Goal: Information Seeking & Learning: Learn about a topic

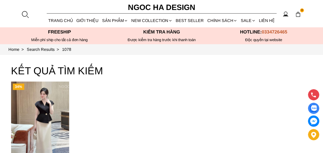
click at [0, 0] on link "Áo" at bounding box center [0, 0] width 0 height 0
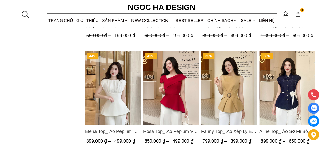
scroll to position [665, 0]
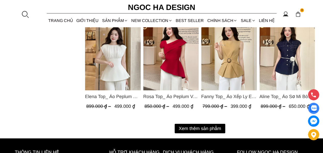
click at [185, 129] on button "Xem thêm sản phẩm" at bounding box center [200, 128] width 51 height 9
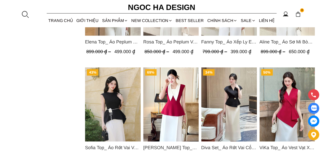
scroll to position [767, 0]
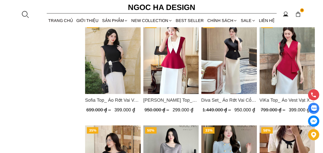
click at [113, 73] on img "Product image - Sofia Top_ Áo Rớt Vai Vạt Rủ Màu Đỏ A428" at bounding box center [113, 57] width 56 height 74
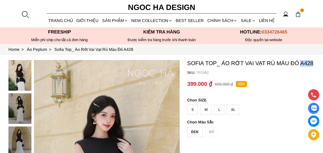
drag, startPoint x: 302, startPoint y: 63, endPoint x: 323, endPoint y: 63, distance: 21.2
copy p "A428"
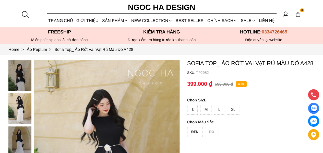
click at [24, 14] on div at bounding box center [25, 14] width 8 height 8
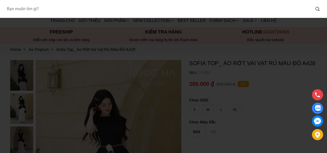
click at [37, 10] on input "Input search Bạn muốn tìm gì?" at bounding box center [157, 9] width 308 height 12
paste input "A428"
type input "A428"
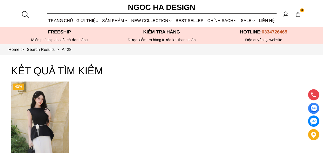
click at [45, 109] on img "Product image - Sofia Top_ Áo Rớt Vai Vạt Rủ Màu Đỏ A428" at bounding box center [40, 121] width 58 height 78
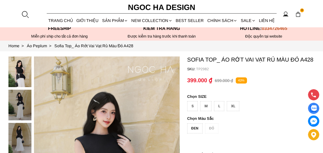
scroll to position [26, 0]
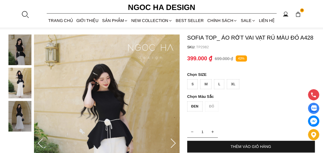
click at [26, 14] on div at bounding box center [25, 14] width 8 height 8
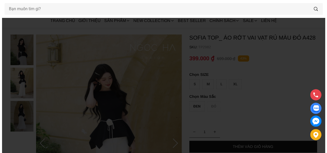
scroll to position [0, 0]
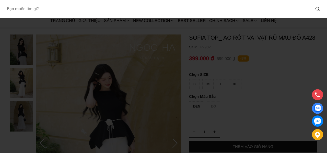
click at [45, 11] on input "Input search Bạn muốn tìm gì?" at bounding box center [157, 9] width 308 height 12
type input "d"
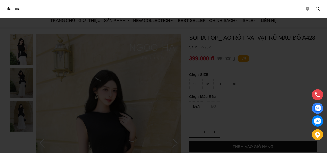
type input "đai hoa"
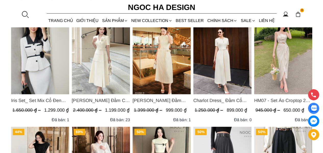
scroll to position [77, 0]
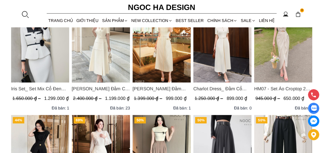
click at [41, 55] on img "Product image - Iris Set_ Set Mix Cổ Đen Chân Váy Bút Chì Màu Trắng Kèm Đai Hoa…" at bounding box center [40, 44] width 58 height 78
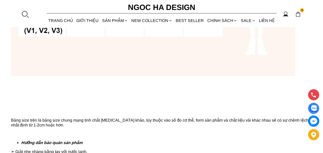
scroll to position [562, 0]
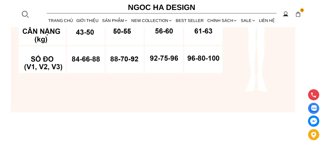
click at [0, 64] on section "THÔNG TIN SẢN PHẨM CHÍNH SÁCH ĐỔI TRẢ Daisy Set_ Set Mix Cổ Đen Chân Váy Bút Ch…" at bounding box center [161, 31] width 323 height 466
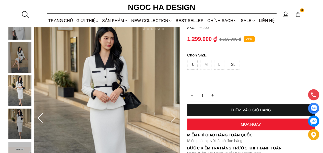
scroll to position [0, 0]
